Goal: Task Accomplishment & Management: Manage account settings

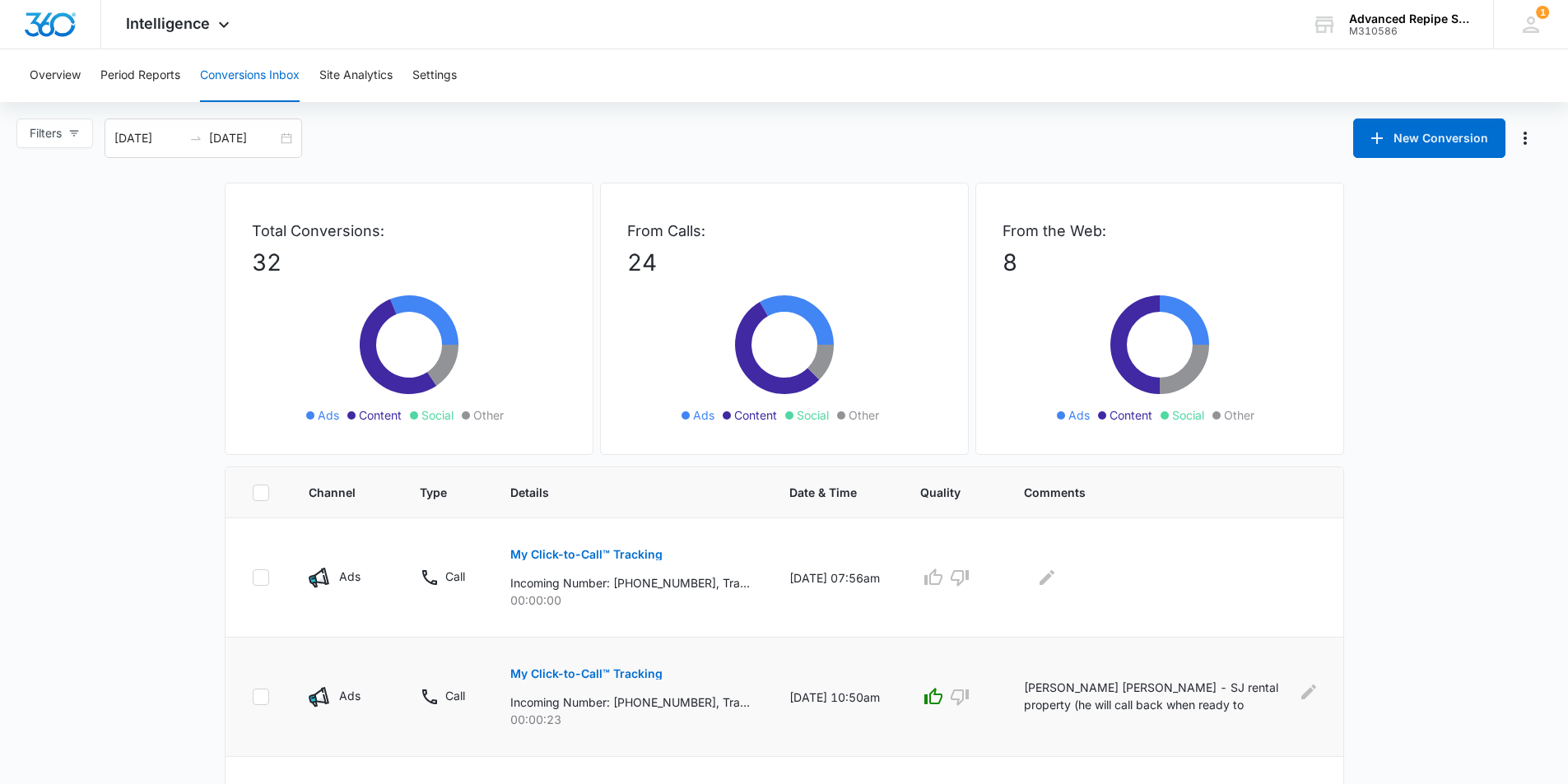
scroll to position [247, 0]
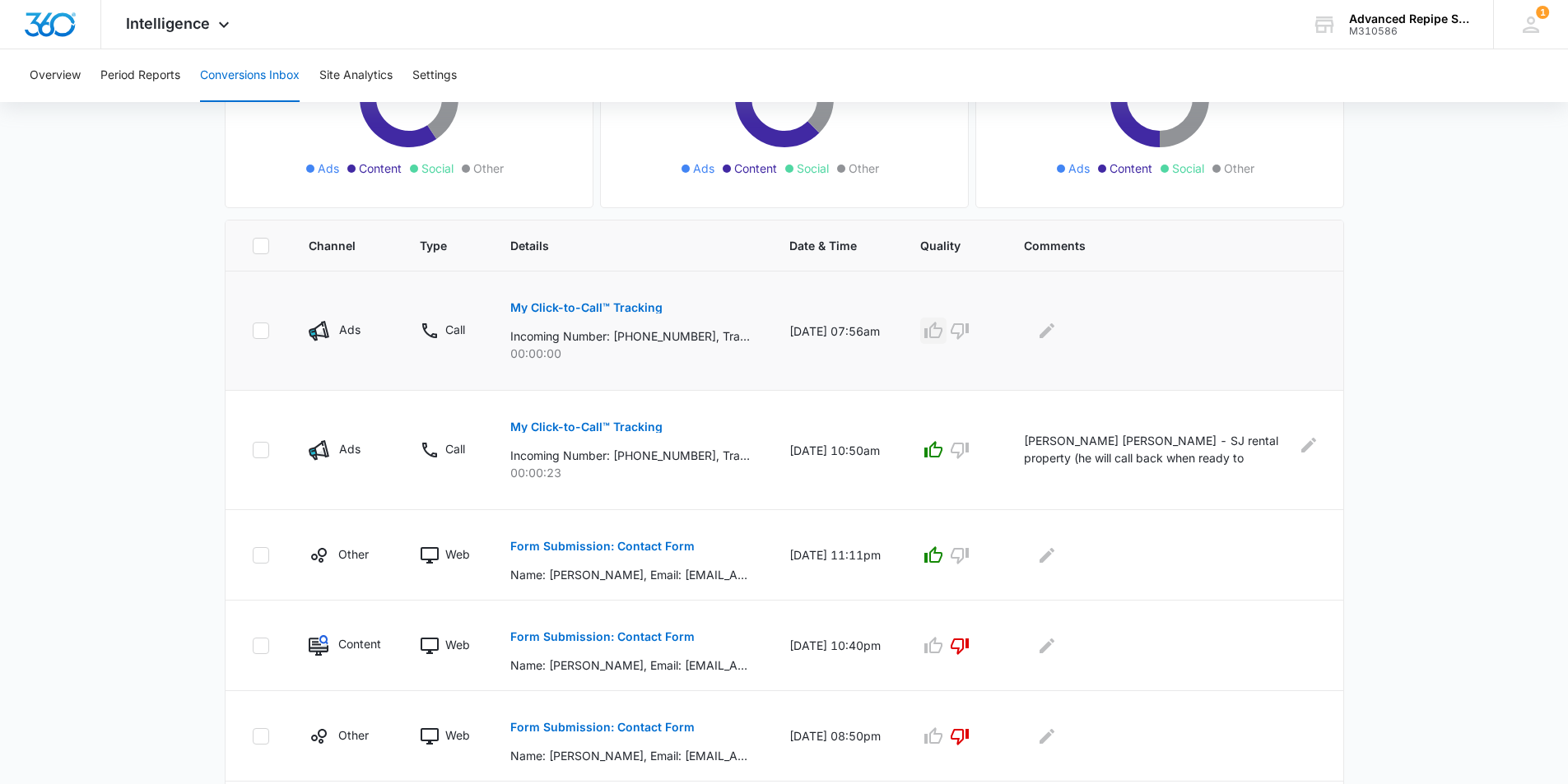
click at [943, 332] on icon "button" at bounding box center [933, 331] width 20 height 20
click at [1057, 334] on icon "Edit Comments" at bounding box center [1047, 331] width 20 height 20
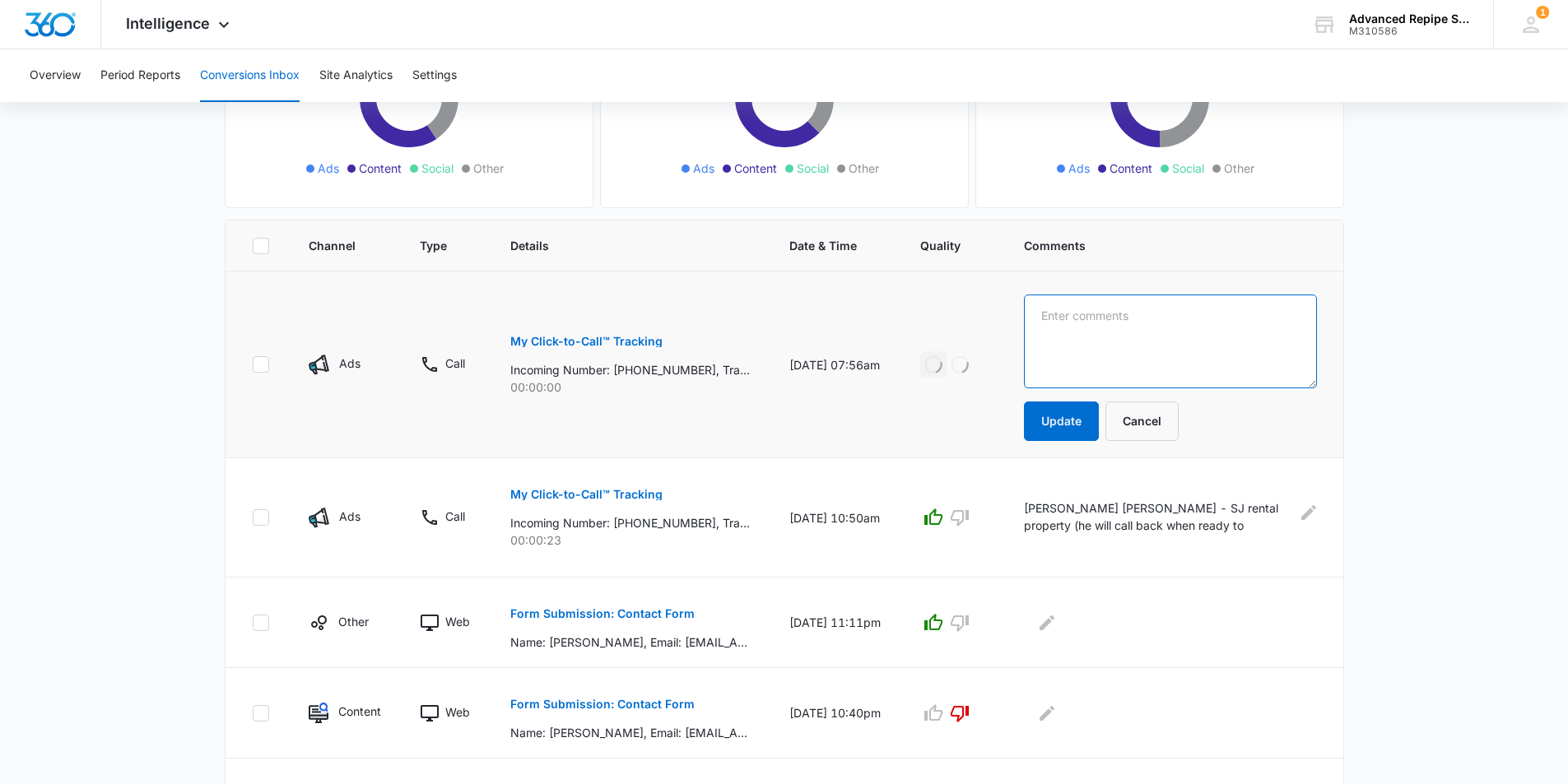
click at [1113, 338] on textarea at bounding box center [1170, 341] width 293 height 93
type textarea "San [PERSON_NAME] repipe + gas line quote"
click at [1073, 418] on button "Update" at bounding box center [1061, 422] width 75 height 40
click at [1066, 418] on button "Update" at bounding box center [1061, 422] width 75 height 40
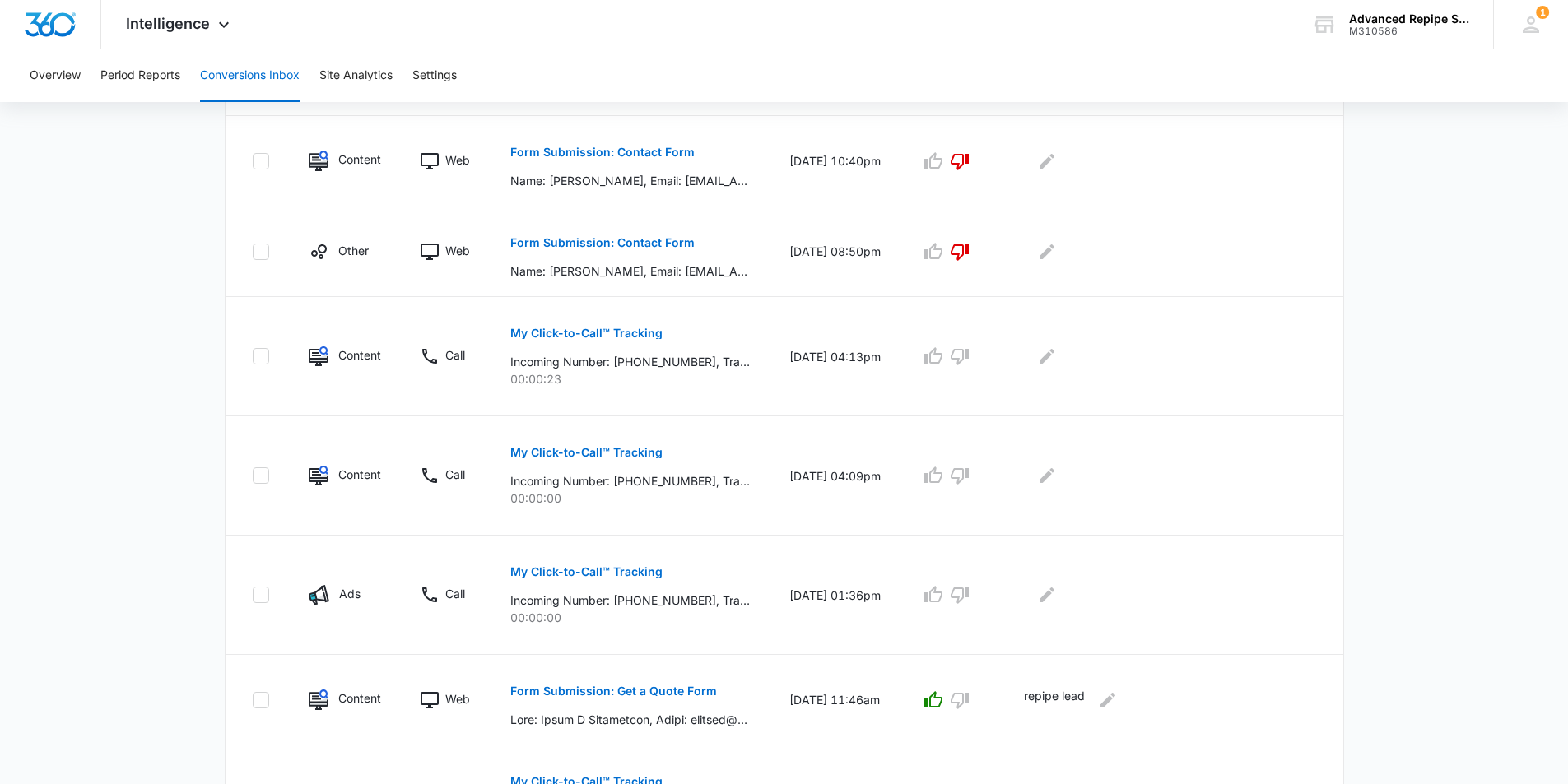
scroll to position [741, 0]
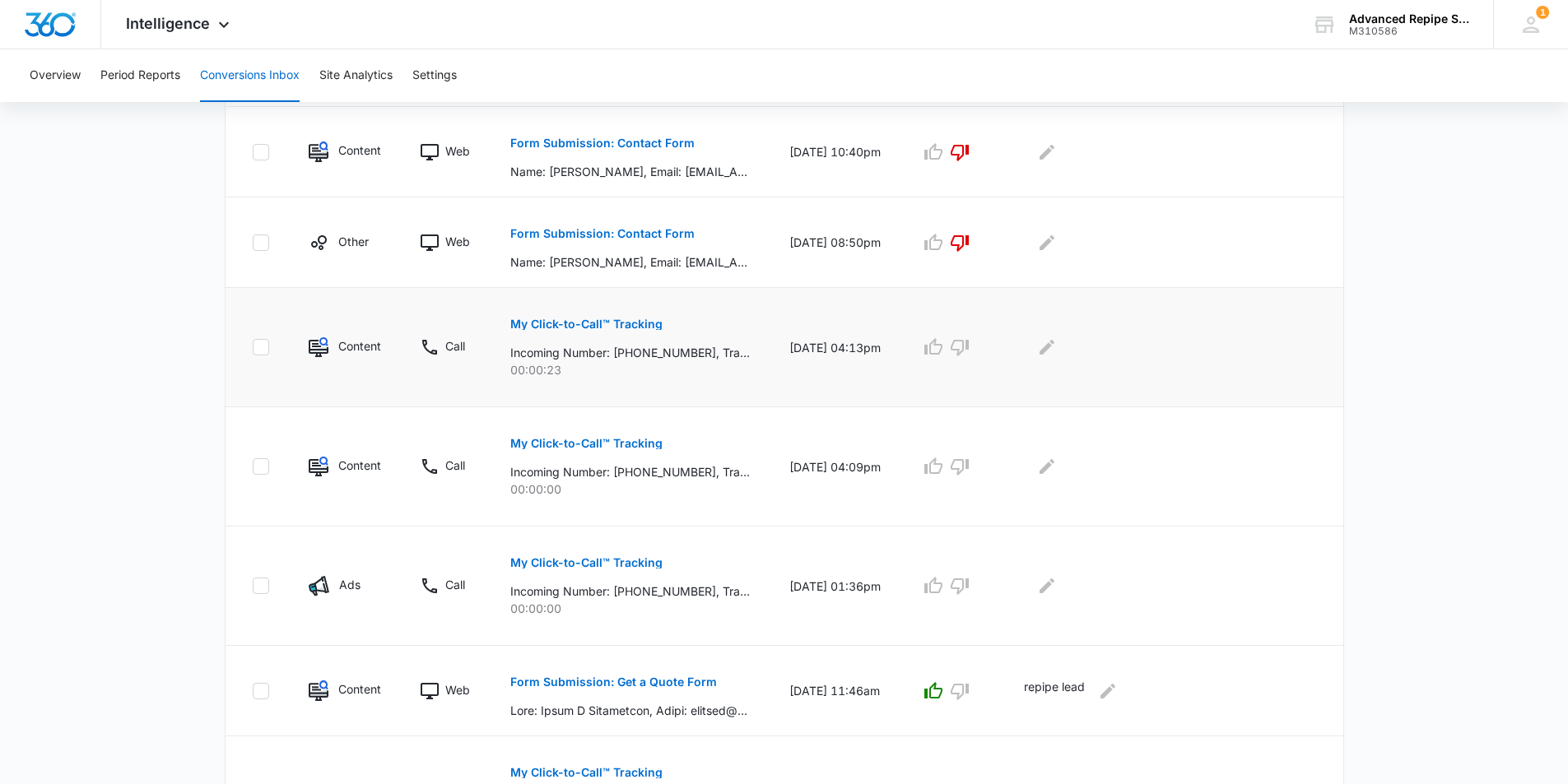
click at [612, 323] on p "My Click-to-Call™ Tracking" at bounding box center [586, 324] width 152 height 12
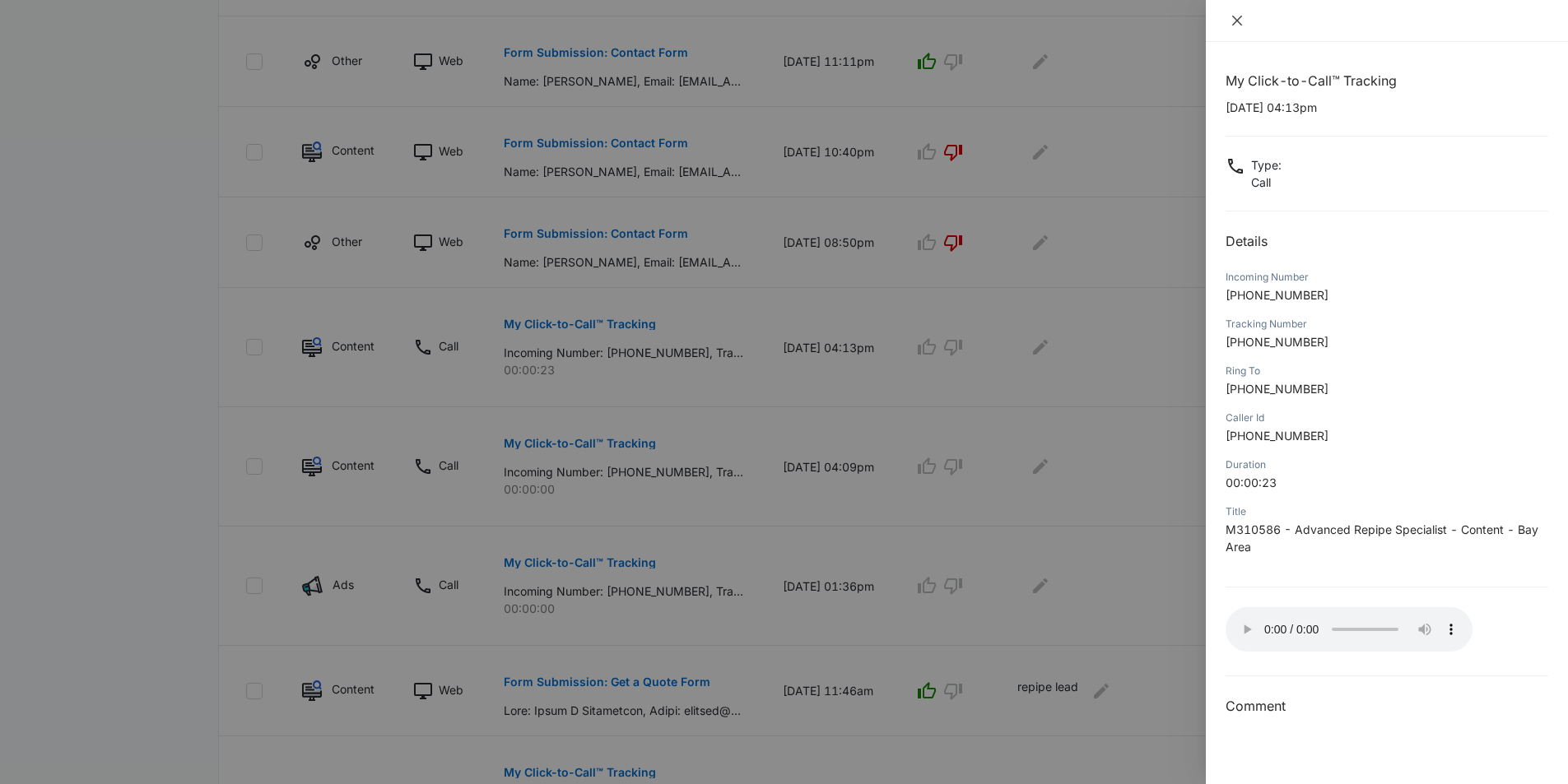
click at [1236, 26] on icon "close" at bounding box center [1237, 21] width 13 height 13
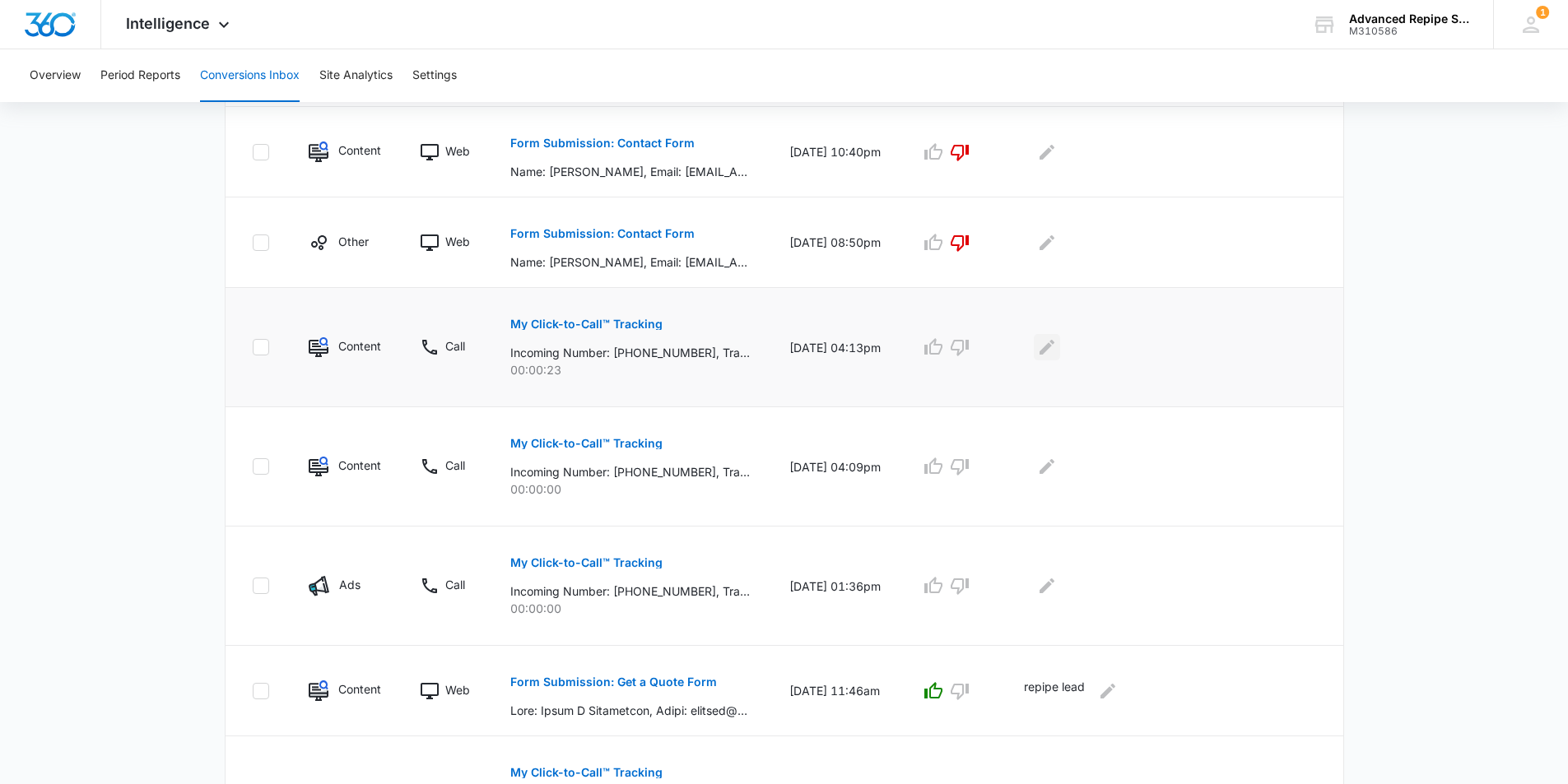
click at [1054, 351] on icon "Edit Comments" at bounding box center [1047, 347] width 15 height 15
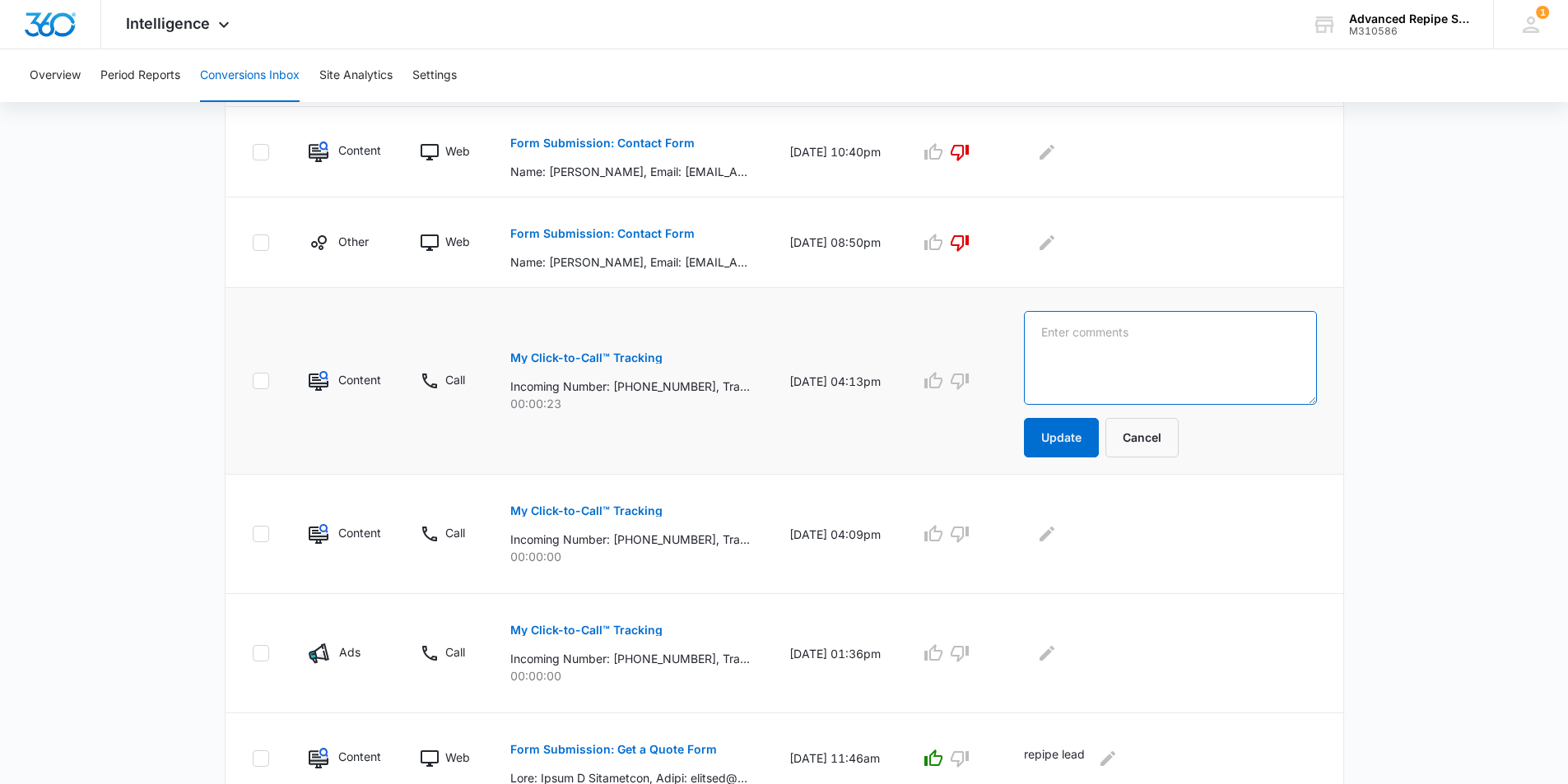
click at [1093, 333] on textarea at bounding box center [1170, 357] width 293 height 93
type textarea "called back + no answer left vm"
click at [1070, 434] on button "Update" at bounding box center [1061, 437] width 75 height 40
click at [1052, 431] on button "Update" at bounding box center [1061, 437] width 75 height 40
click at [969, 532] on icon "button" at bounding box center [959, 534] width 20 height 20
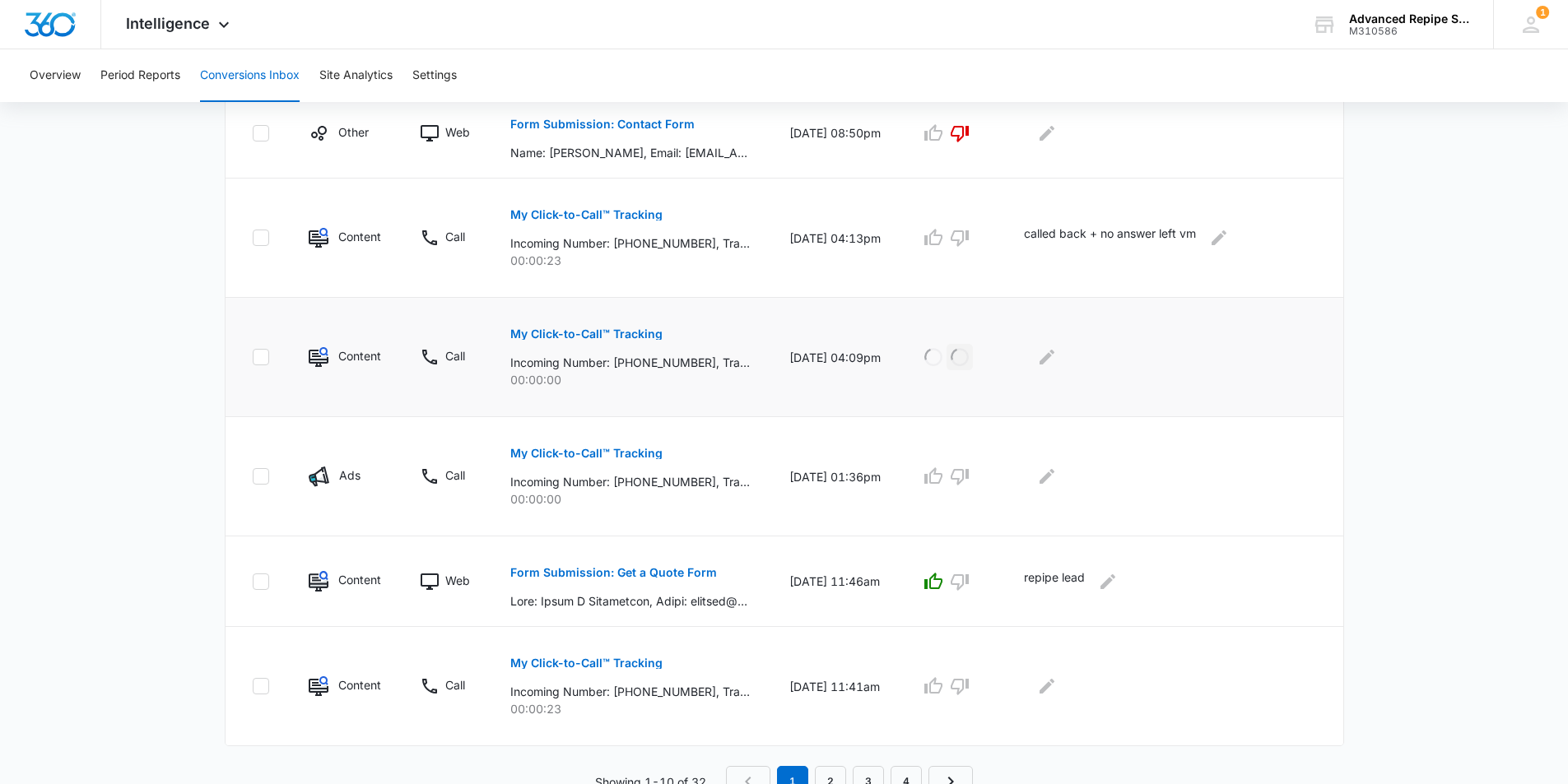
scroll to position [863, 0]
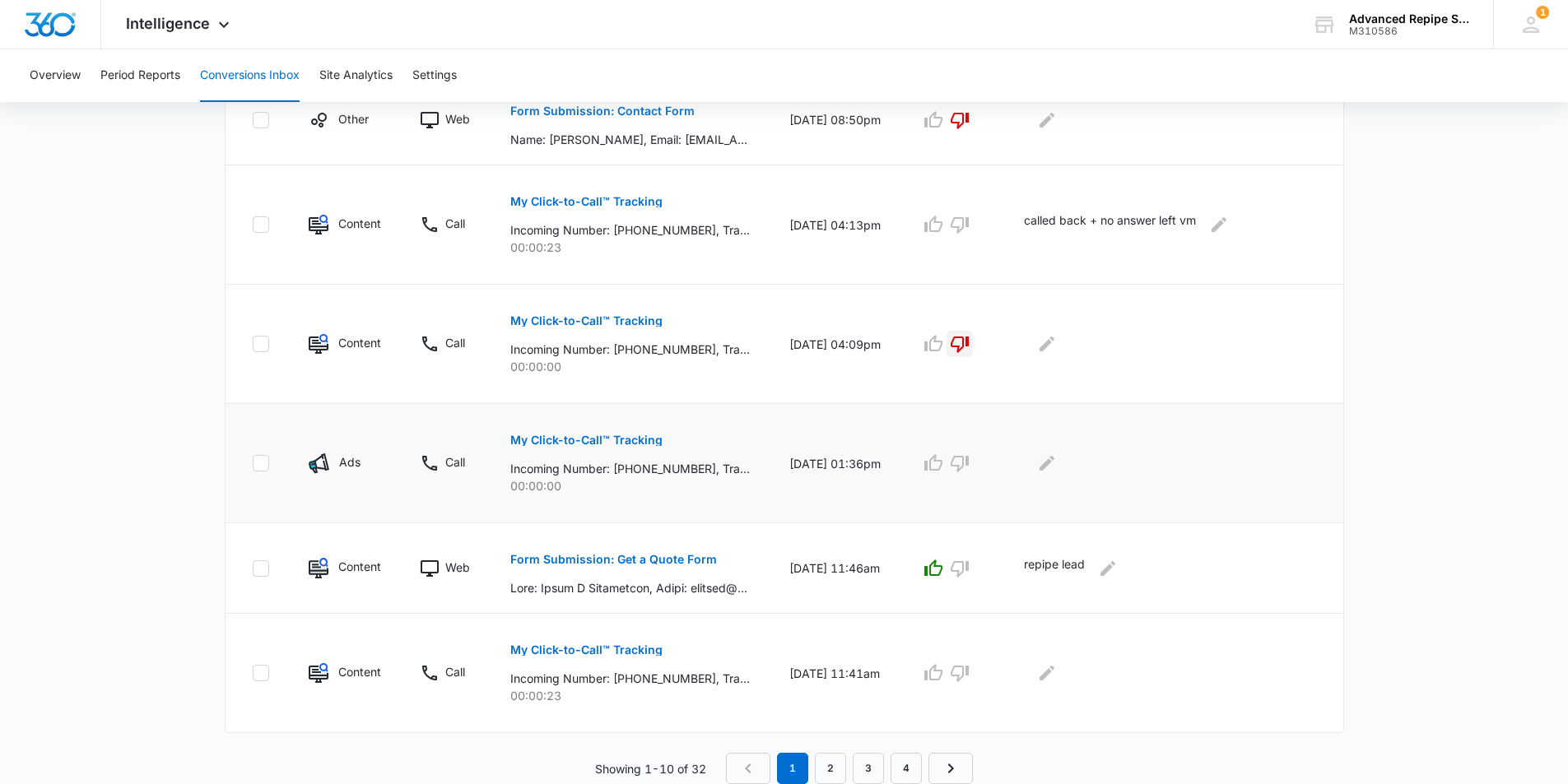
click at [984, 461] on div at bounding box center [952, 463] width 65 height 26
click at [969, 458] on icon "button" at bounding box center [959, 463] width 20 height 20
click at [1054, 465] on icon "Edit Comments" at bounding box center [1047, 463] width 15 height 15
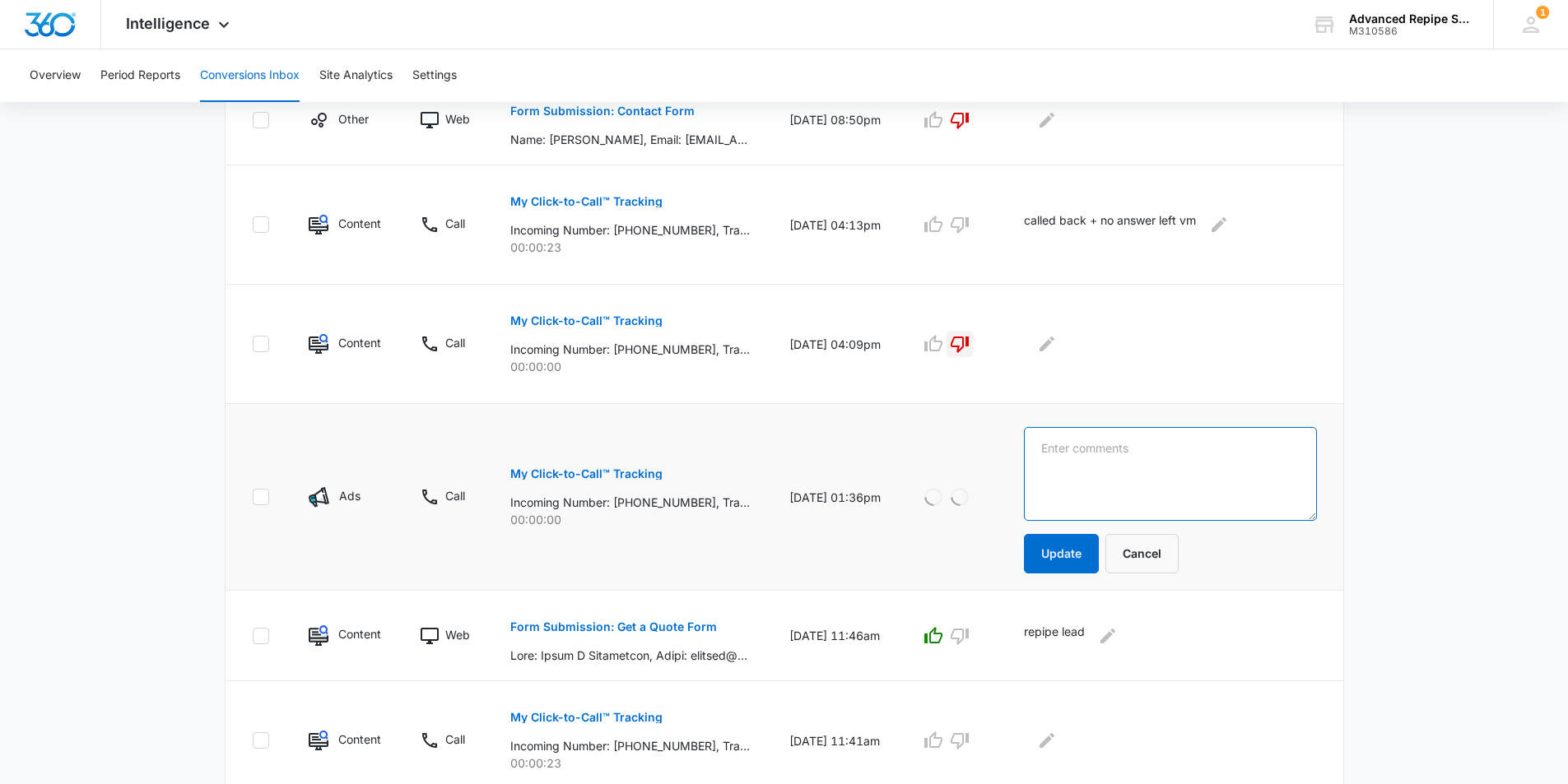
click at [1088, 450] on textarea at bounding box center [1170, 473] width 293 height 93
type textarea "no answer"
click at [1078, 549] on button "Update" at bounding box center [1061, 554] width 75 height 40
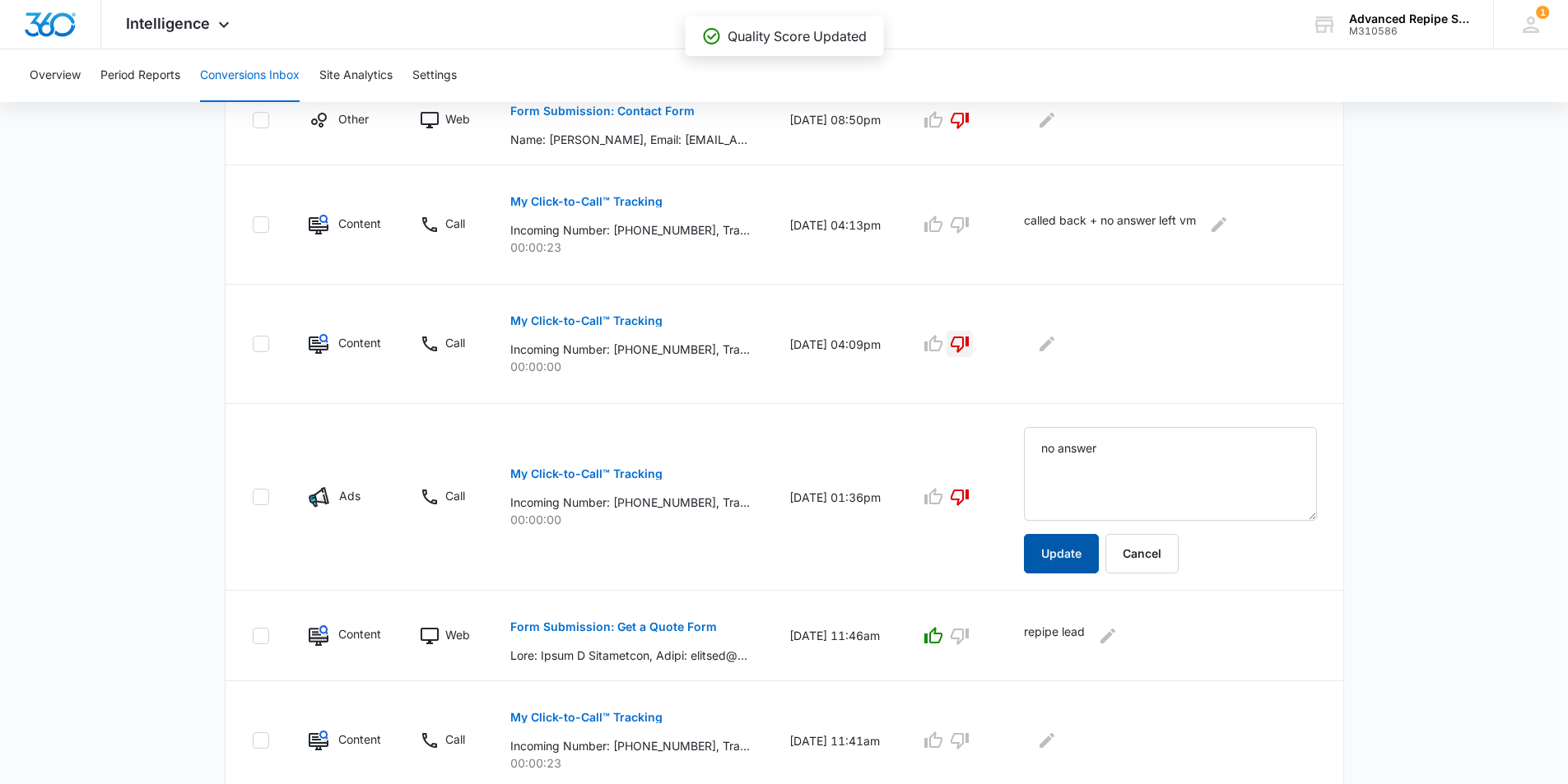
scroll to position [930, 0]
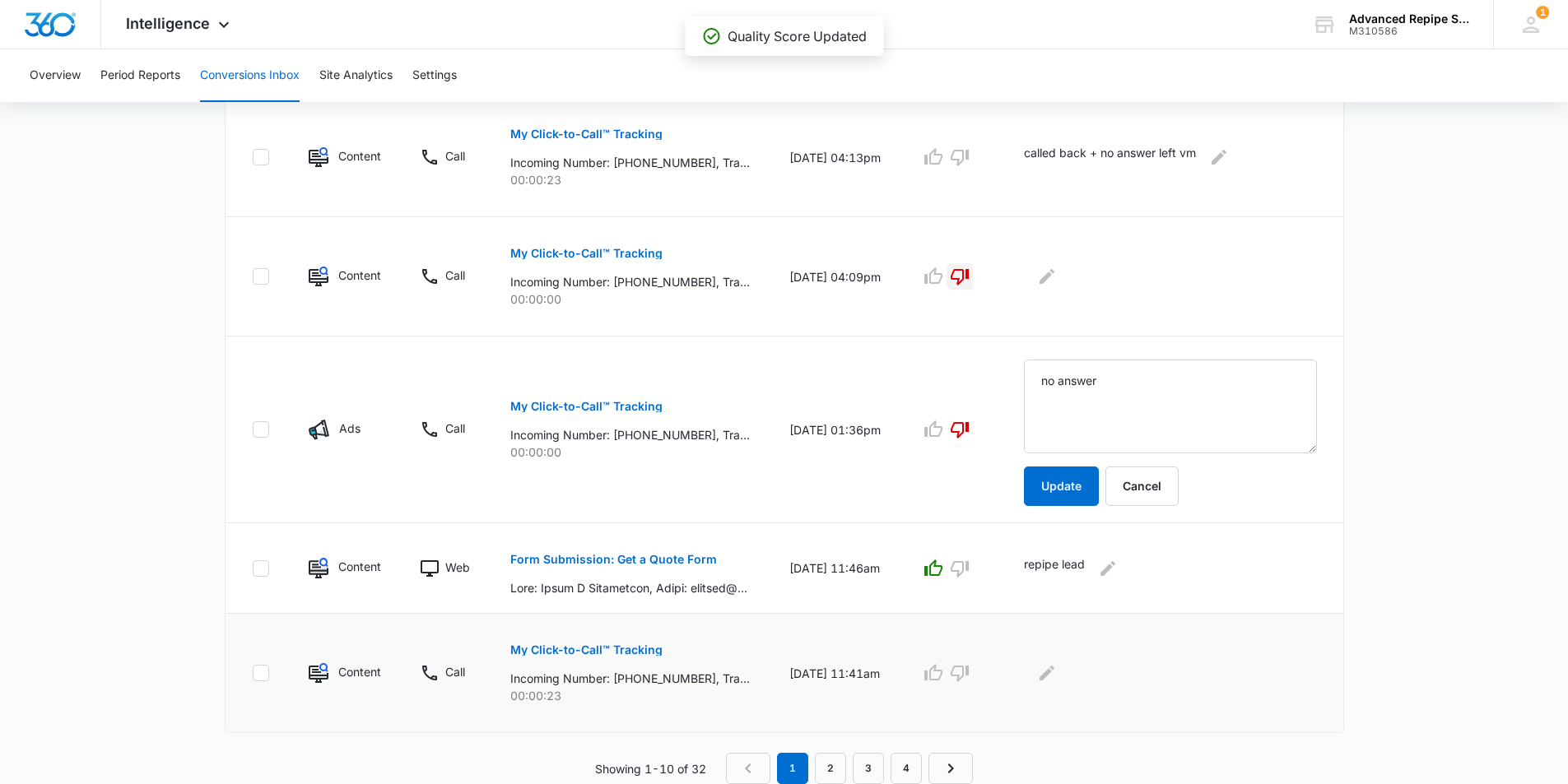
click at [648, 643] on button "My Click-to-Call™ Tracking" at bounding box center [586, 650] width 152 height 40
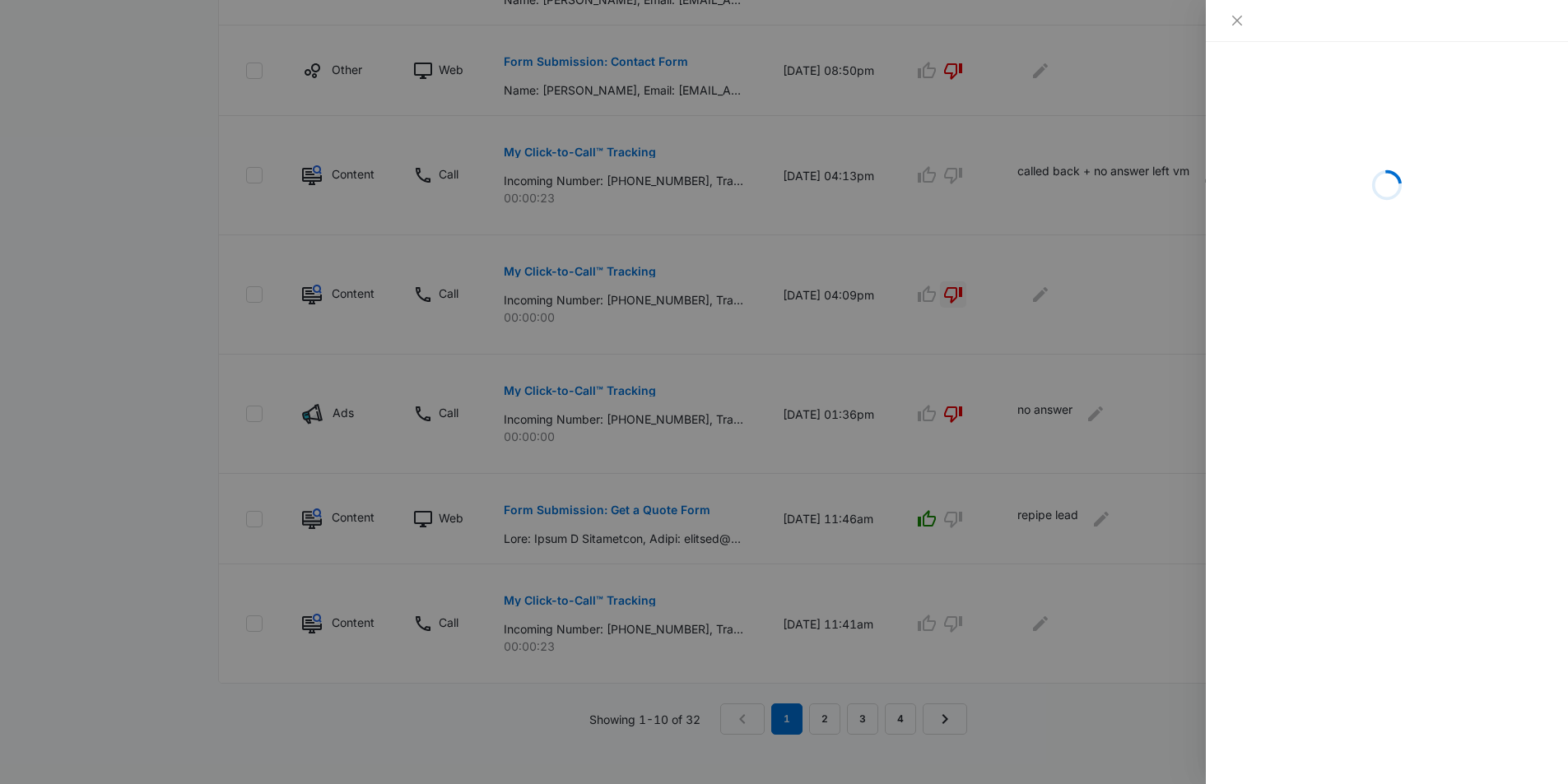
scroll to position [925, 0]
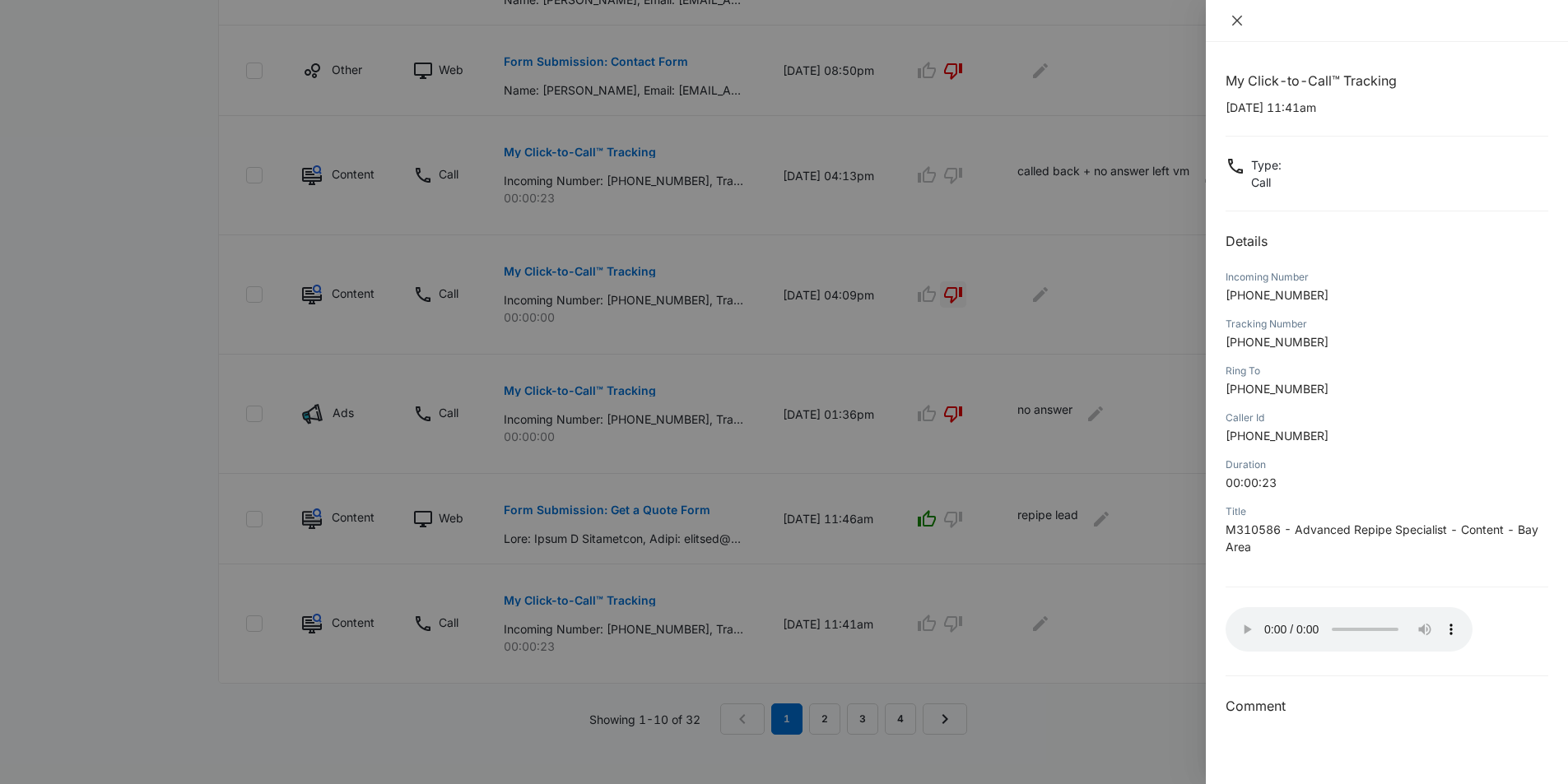
click at [1241, 22] on icon "close" at bounding box center [1237, 21] width 13 height 13
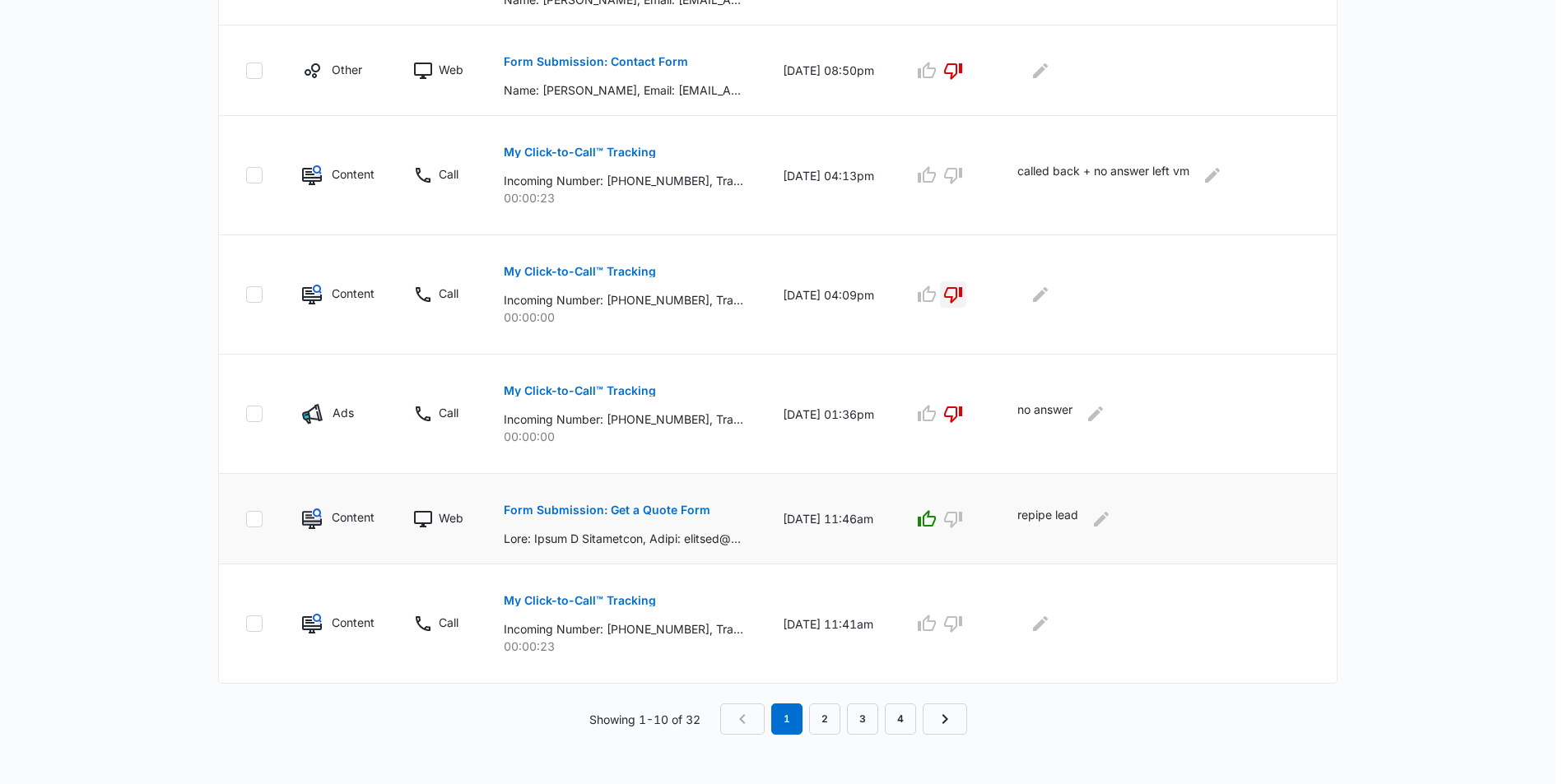
scroll to position [863, 0]
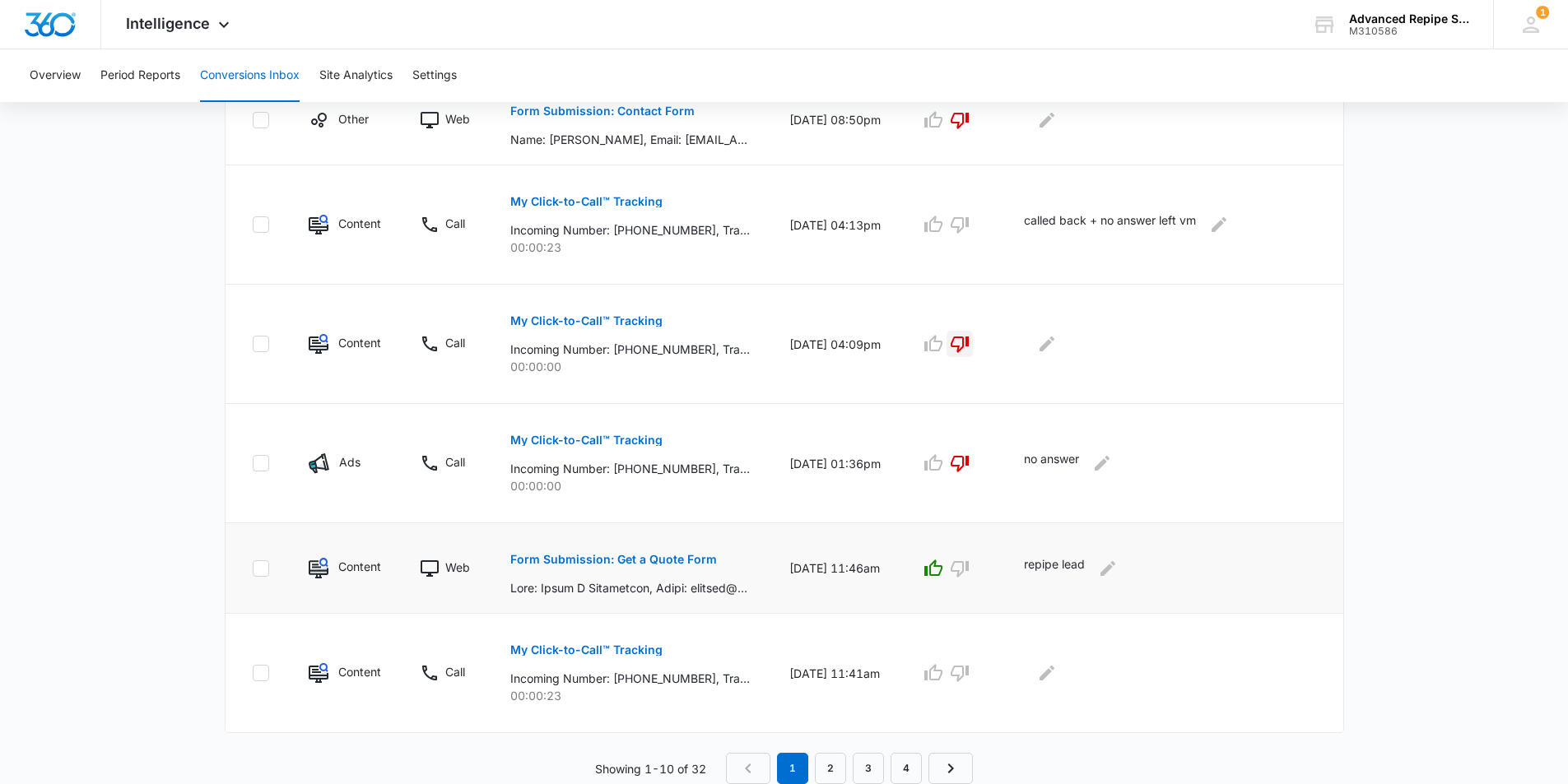
click at [943, 610] on td at bounding box center [952, 568] width 103 height 90
drag, startPoint x: 949, startPoint y: 690, endPoint x: 944, endPoint y: 682, distance: 9.4
click at [946, 686] on td at bounding box center [952, 673] width 103 height 119
click at [943, 681] on icon "button" at bounding box center [933, 673] width 20 height 20
click at [1057, 672] on icon "Edit Comments" at bounding box center [1047, 673] width 20 height 20
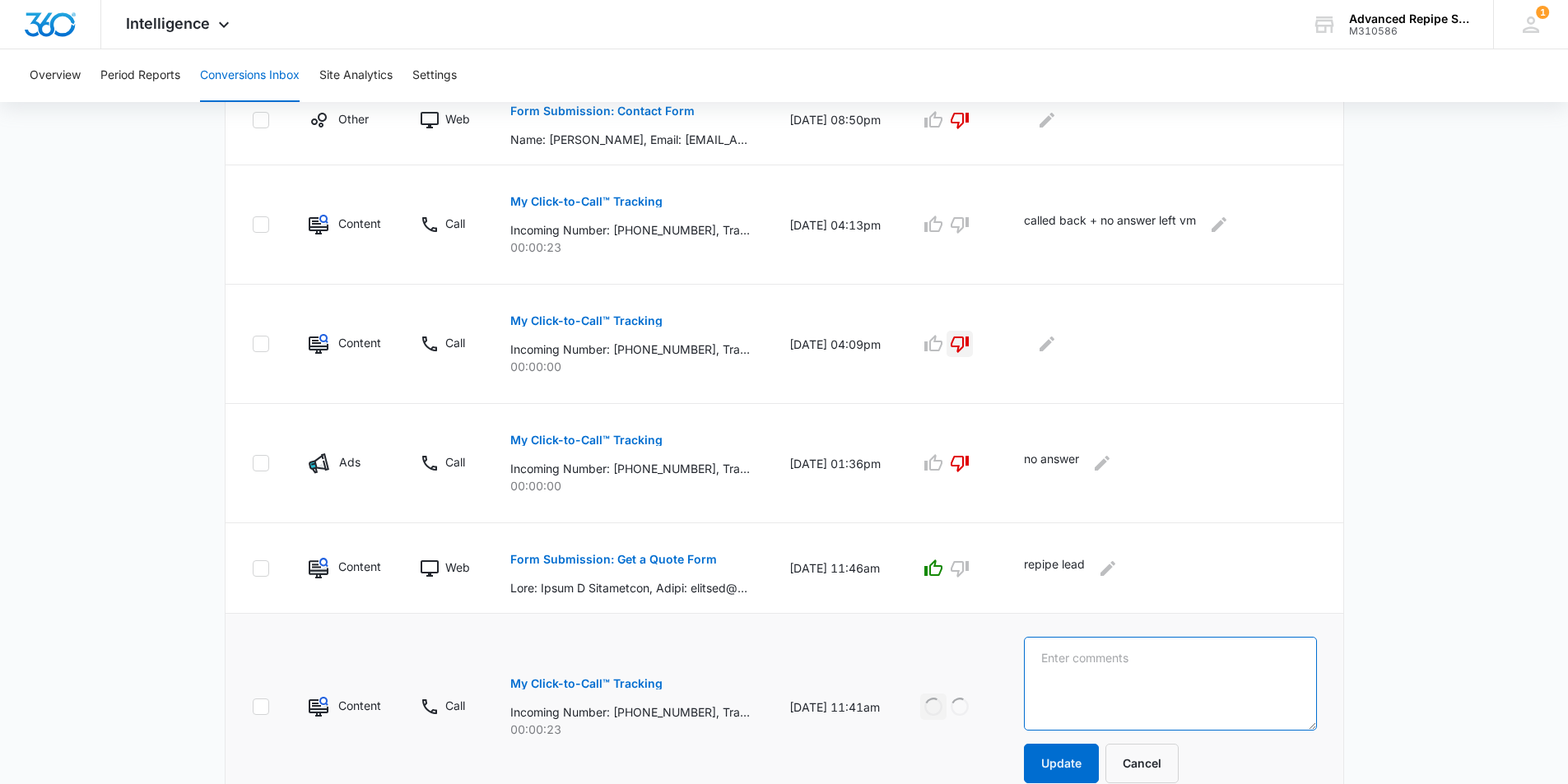
click at [1070, 672] on textarea at bounding box center [1170, 683] width 293 height 93
type textarea "Abdul - Berkeley Repipe Quote"
click at [1072, 746] on button "Update" at bounding box center [1061, 764] width 75 height 40
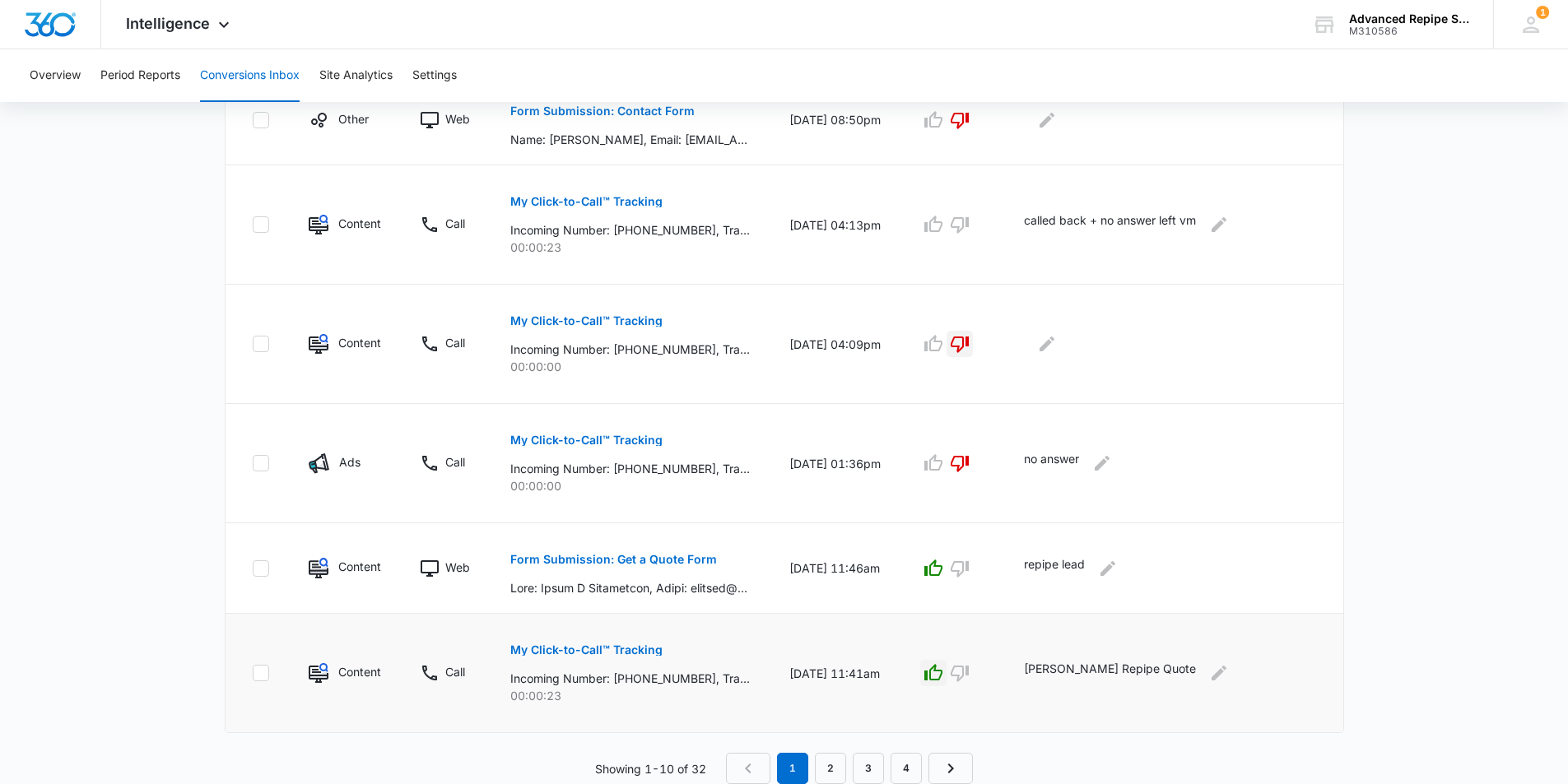
click at [1057, 696] on td "Abdul - Berkeley Repipe Quote" at bounding box center [1174, 673] width 339 height 119
click at [829, 770] on link "2" at bounding box center [830, 768] width 31 height 31
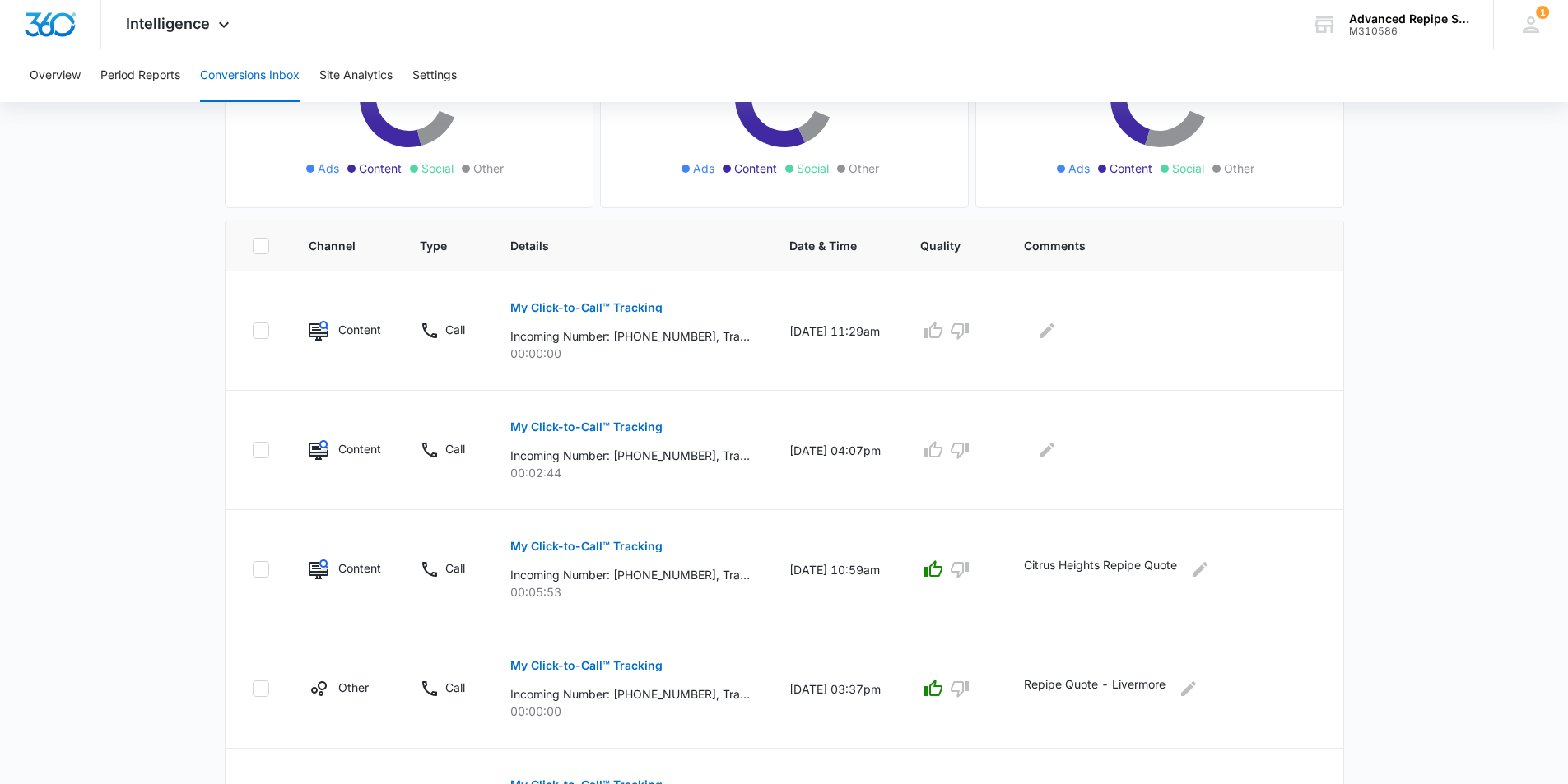
scroll to position [329, 0]
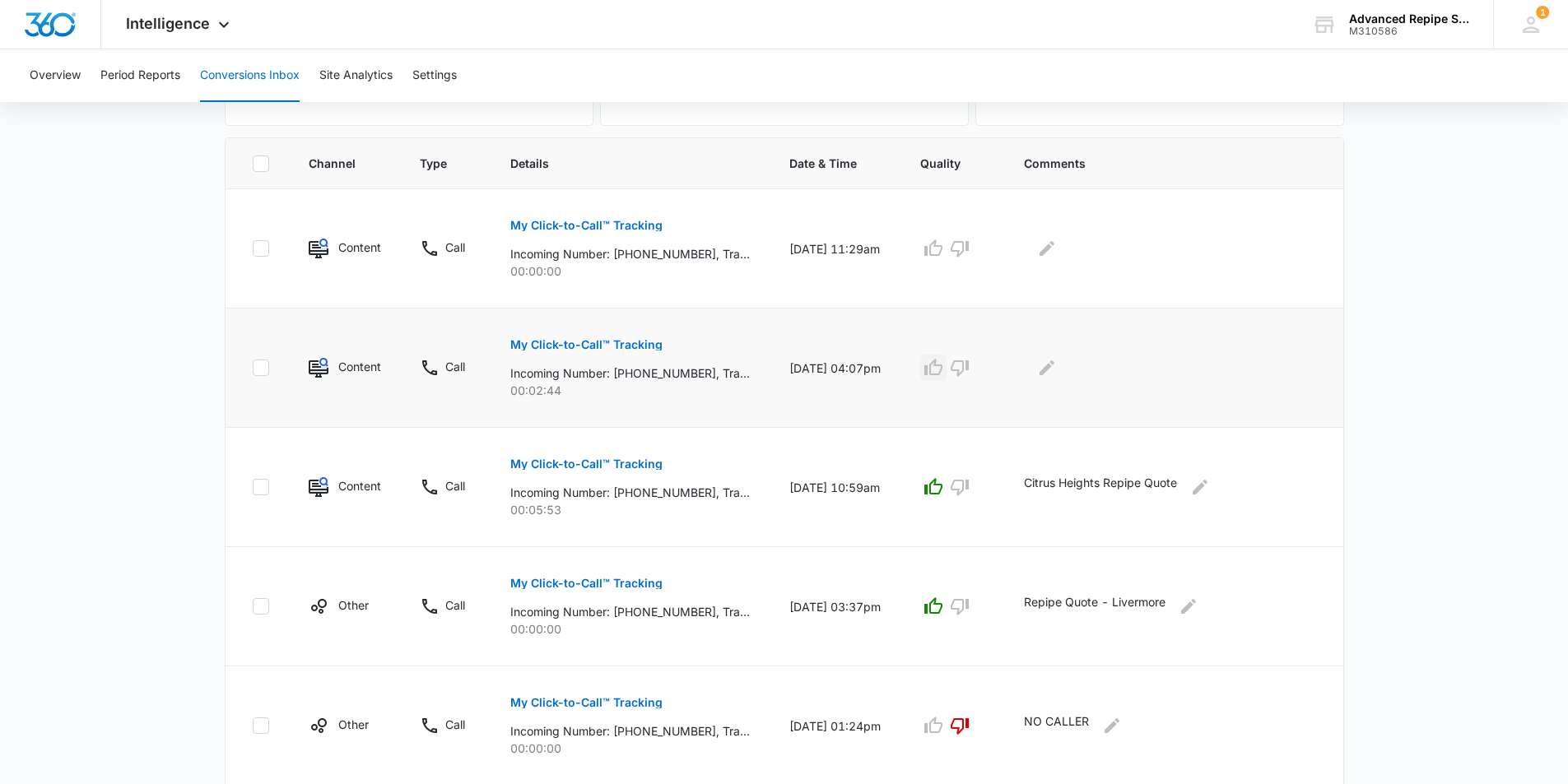
click at [943, 366] on icon "button" at bounding box center [933, 368] width 20 height 20
click at [943, 246] on icon "button" at bounding box center [933, 249] width 20 height 20
click at [1057, 242] on icon "Edit Comments" at bounding box center [1047, 249] width 20 height 20
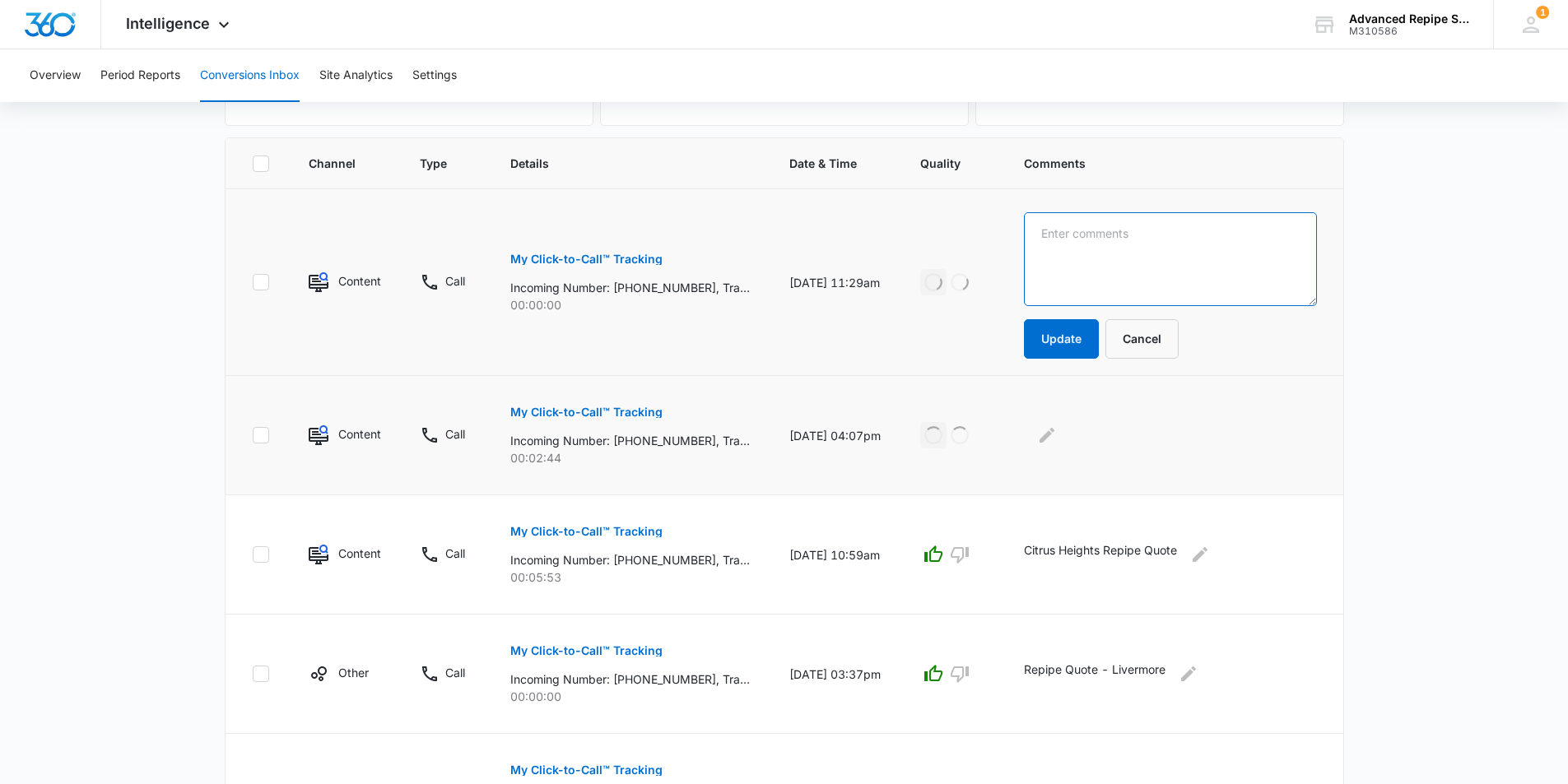
click at [1081, 252] on textarea at bounding box center [1169, 259] width 292 height 93
type textarea "Abdul - Repipe Quote Berkeley"
click at [1078, 331] on button "Update" at bounding box center [1061, 339] width 75 height 40
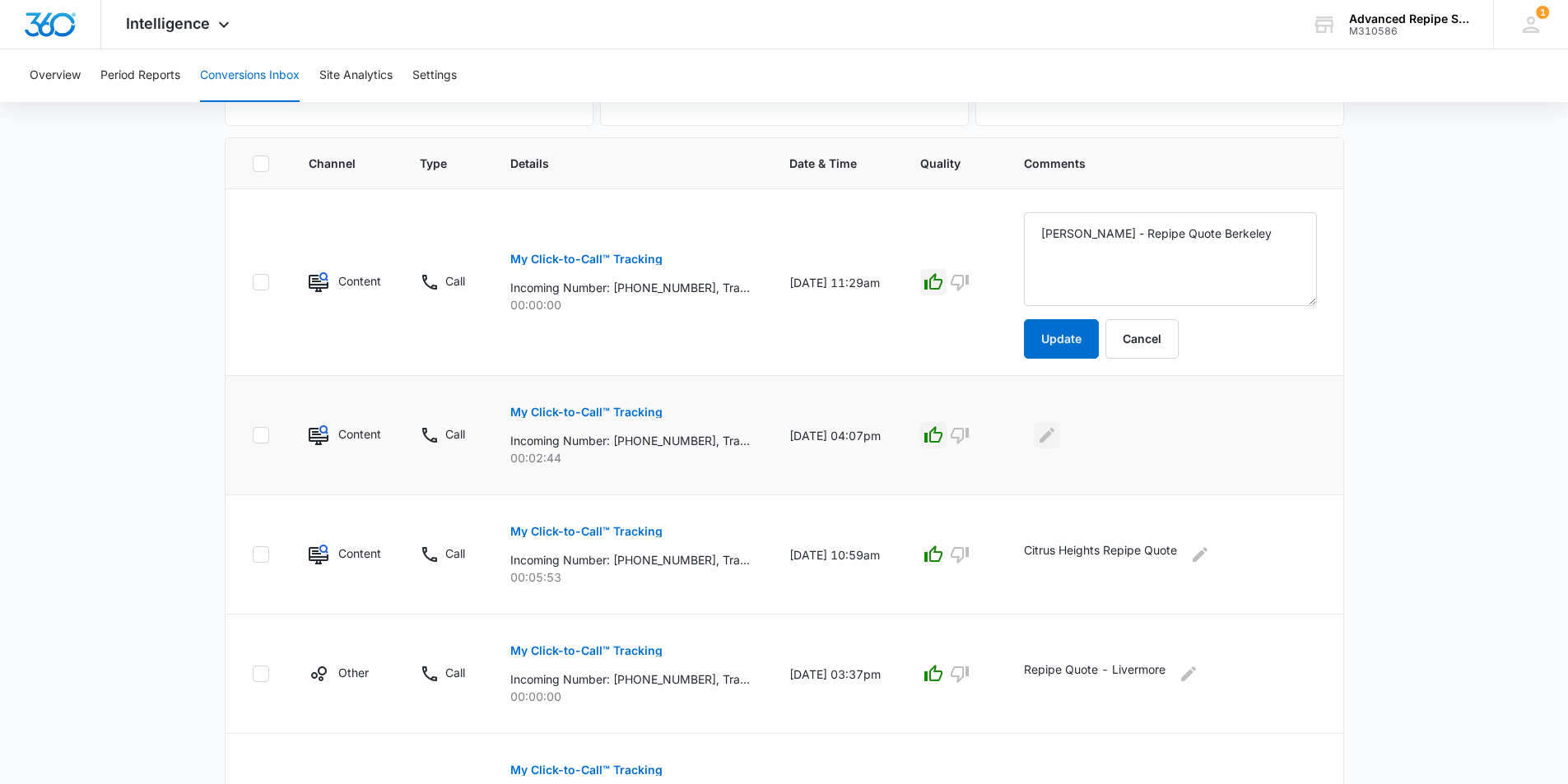
click at [1057, 439] on icon "Edit Comments" at bounding box center [1047, 435] width 20 height 20
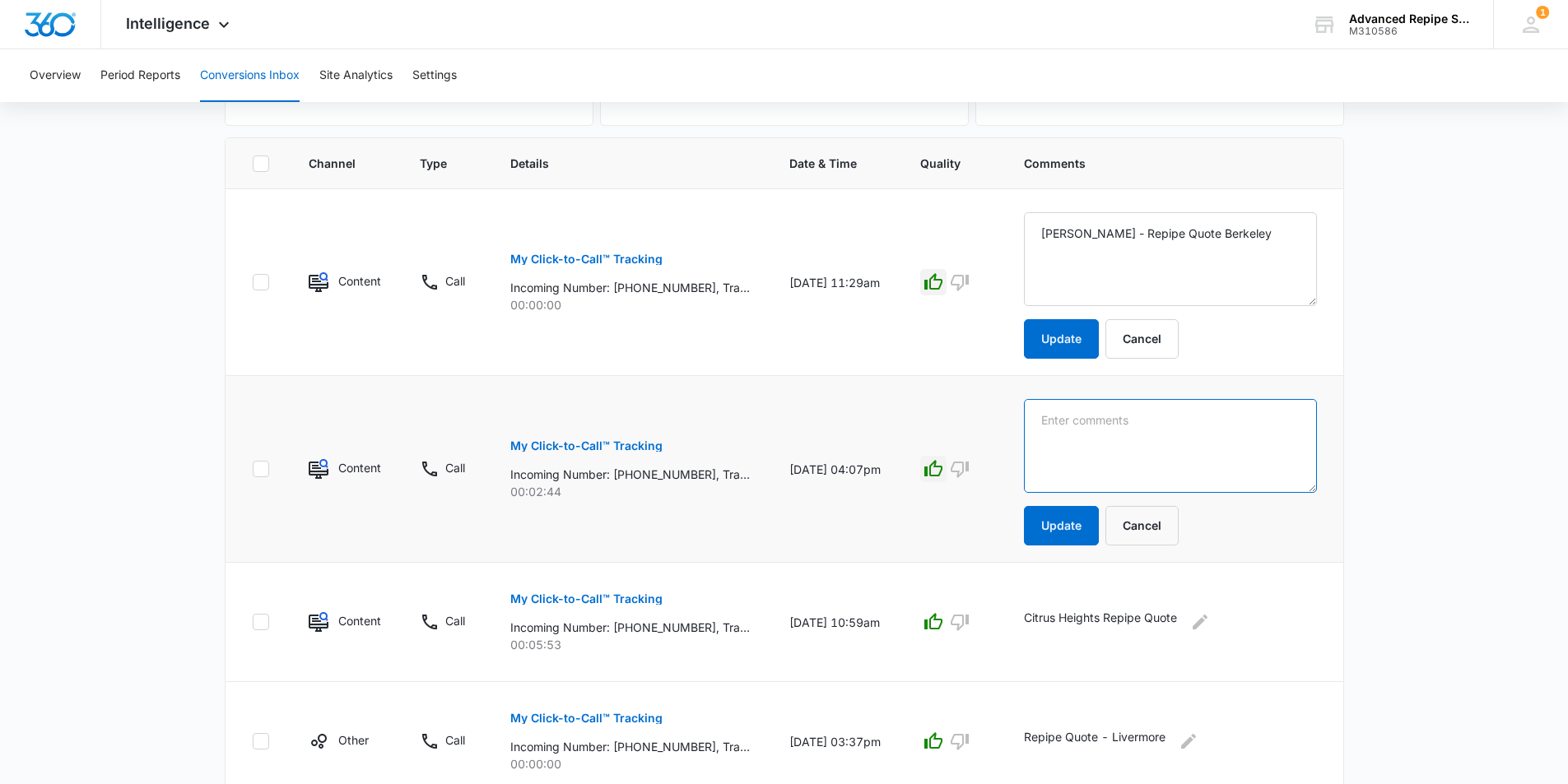
click at [1085, 435] on textarea at bounding box center [1169, 446] width 292 height 93
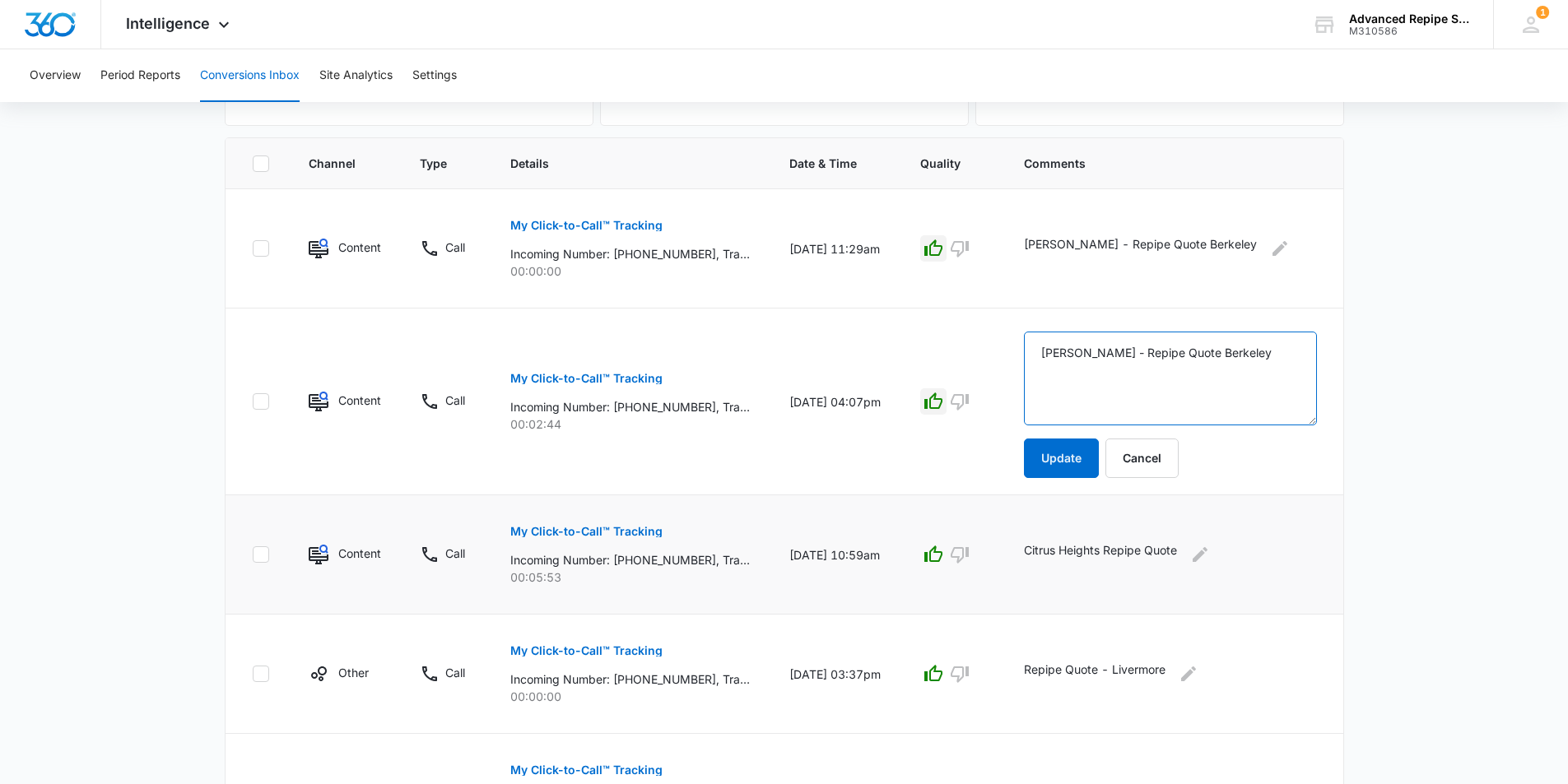
type textarea "Abdul - Repipe Quote Berkeley"
click at [1084, 529] on td "Citrus Heights Repipe Quote" at bounding box center [1173, 555] width 338 height 119
click at [1089, 457] on button "Update" at bounding box center [1061, 458] width 75 height 40
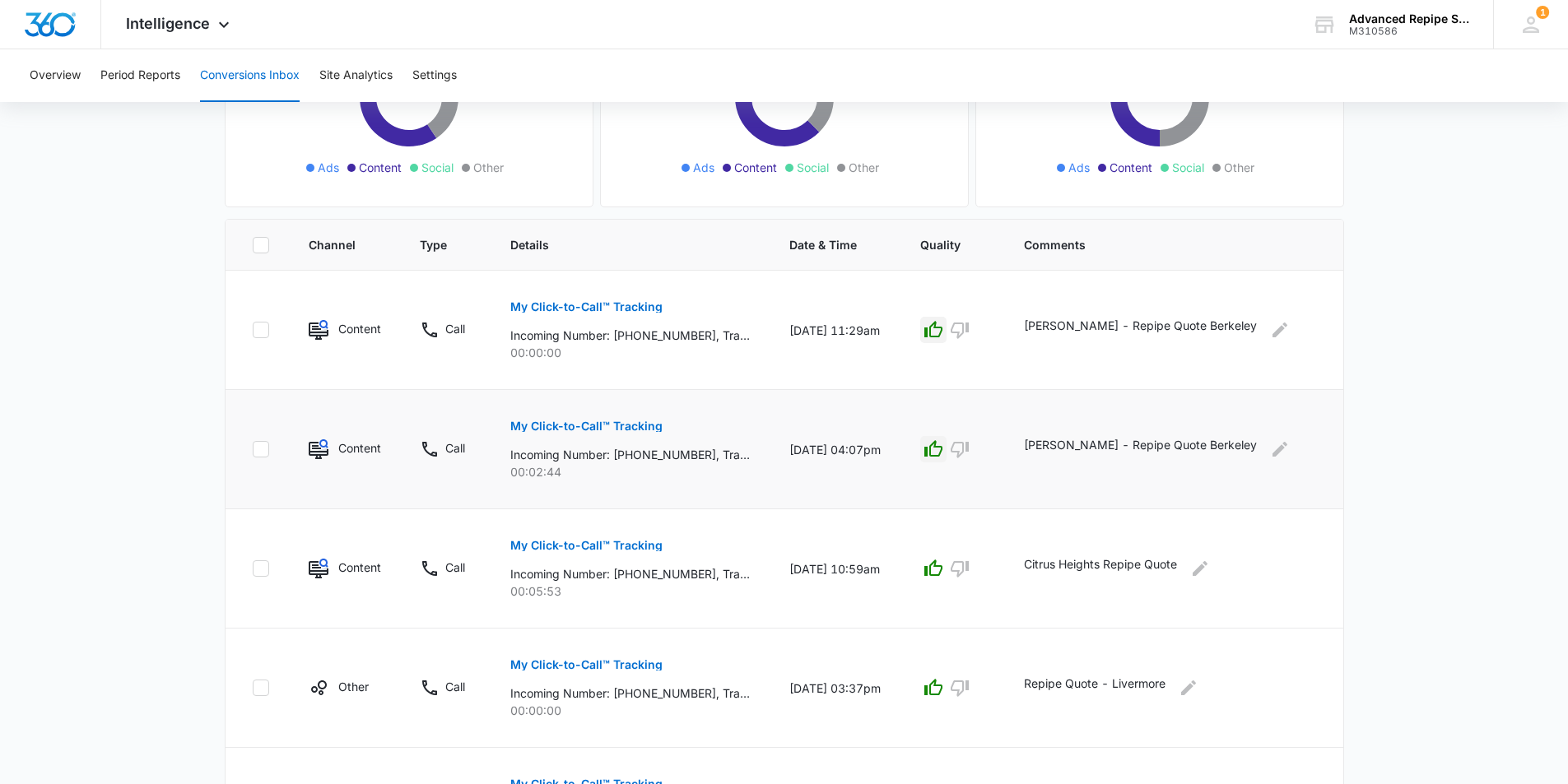
scroll to position [1, 0]
